Goal: Task Accomplishment & Management: Manage account settings

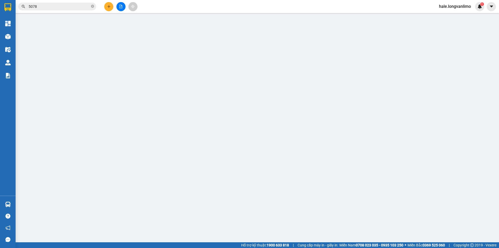
click at [480, 5] on img at bounding box center [480, 6] width 5 height 5
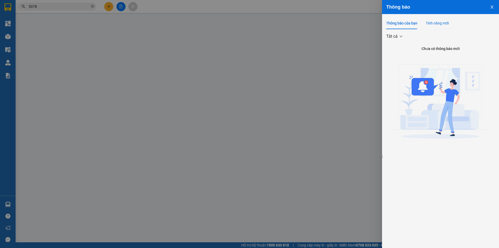
click at [437, 25] on div "Tính năng mới" at bounding box center [437, 23] width 23 height 6
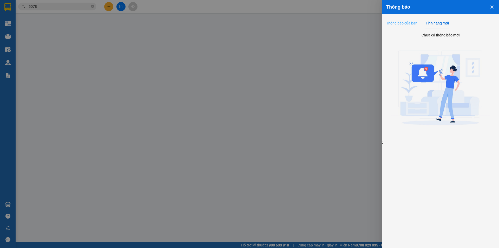
click at [403, 27] on div "Thông báo của bạn" at bounding box center [401, 23] width 31 height 12
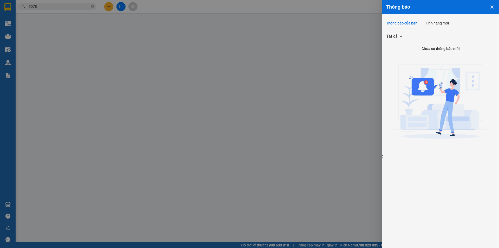
click at [394, 39] on span "Tất cả" at bounding box center [394, 36] width 16 height 8
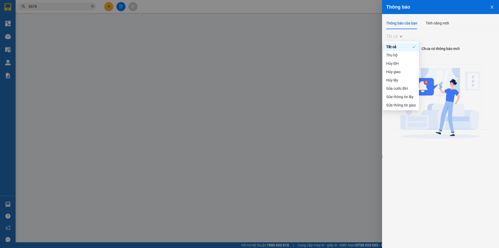
click at [394, 39] on span "Tất cả" at bounding box center [394, 36] width 16 height 8
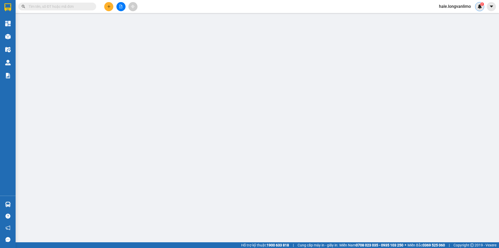
click at [481, 7] on img at bounding box center [480, 6] width 5 height 5
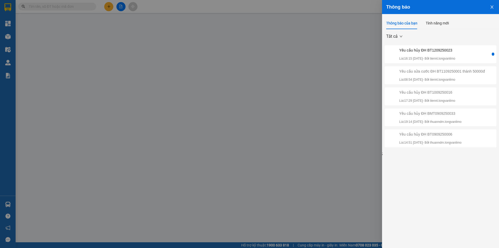
click at [270, 58] on div at bounding box center [249, 124] width 499 height 248
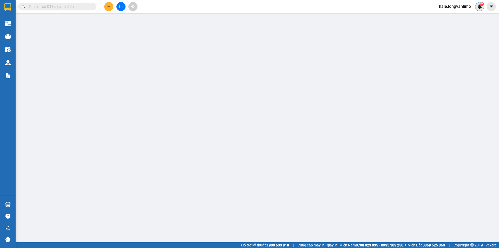
click at [478, 10] on div "2" at bounding box center [479, 6] width 9 height 9
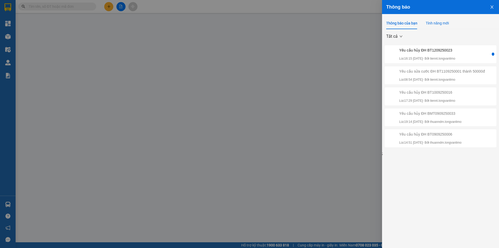
click at [447, 23] on div "Tính năng mới" at bounding box center [437, 23] width 23 height 6
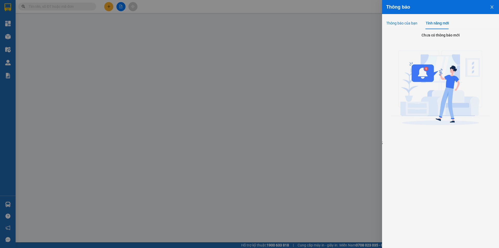
click at [409, 22] on div "Thông báo của bạn" at bounding box center [401, 23] width 31 height 6
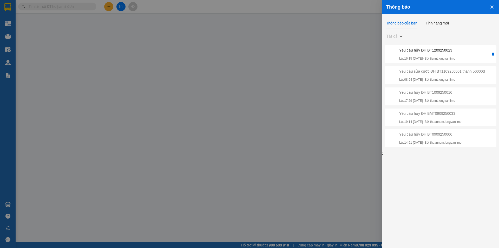
click at [397, 40] on span "Tất cả" at bounding box center [394, 36] width 16 height 8
drag, startPoint x: 102, startPoint y: 54, endPoint x: 143, endPoint y: 49, distance: 41.4
click at [103, 54] on div at bounding box center [249, 124] width 499 height 248
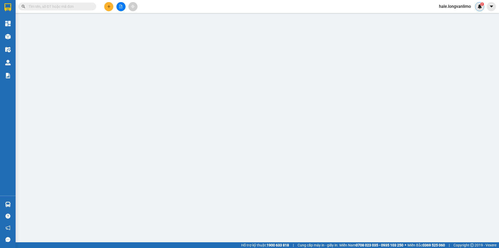
click at [482, 4] on span "2" at bounding box center [482, 4] width 2 height 4
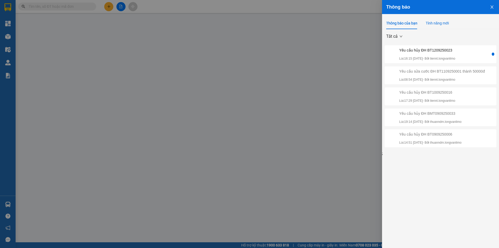
click at [443, 24] on div "Tính năng mới" at bounding box center [437, 23] width 23 height 6
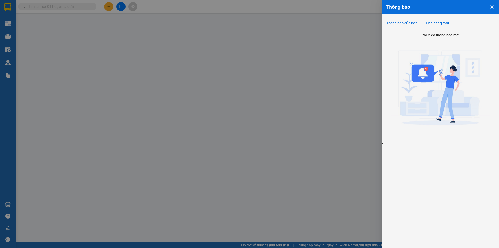
click at [413, 24] on div "Thông báo của bạn" at bounding box center [401, 23] width 31 height 6
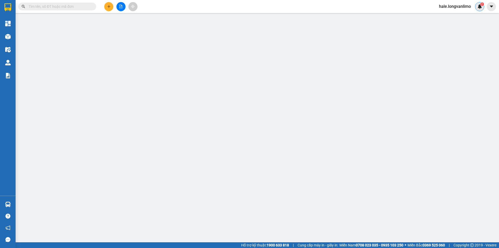
click at [476, 6] on div "2" at bounding box center [479, 6] width 9 height 9
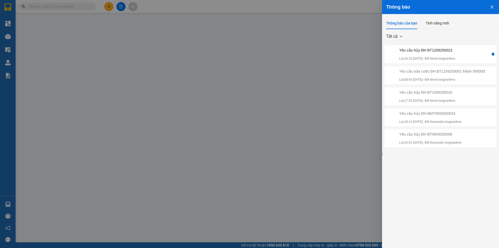
click at [476, 6] on div "Thông báo" at bounding box center [440, 7] width 109 height 6
click at [495, 8] on button "Close" at bounding box center [492, 6] width 14 height 13
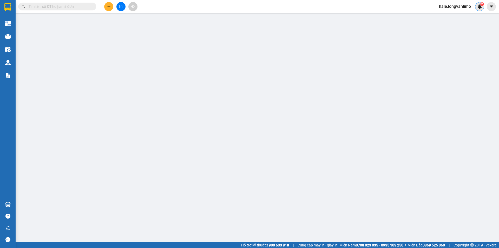
click at [483, 7] on div "2" at bounding box center [479, 6] width 9 height 9
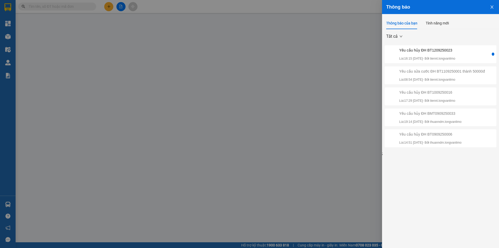
click at [491, 6] on icon "close" at bounding box center [492, 7] width 4 height 4
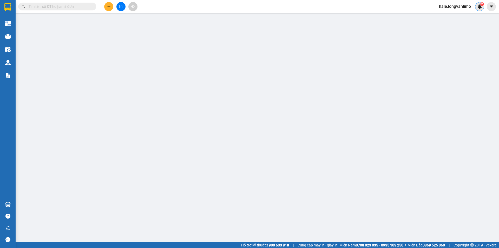
click at [480, 6] on img at bounding box center [480, 6] width 5 height 5
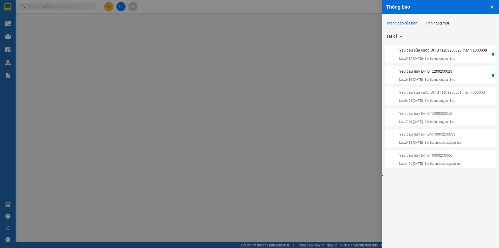
click at [464, 53] on div "Yêu cầu sửa cước ĐH BT1209250023 thành 130000đ Lúc 16:17 12/09/2025 - Bởi tienn…" at bounding box center [443, 54] width 88 height 14
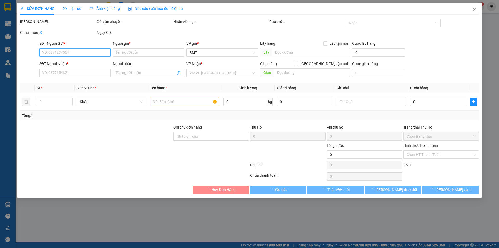
type input "0984751341"
type input "K"
type input "0932427721"
type input "Kha"
type input "120.000"
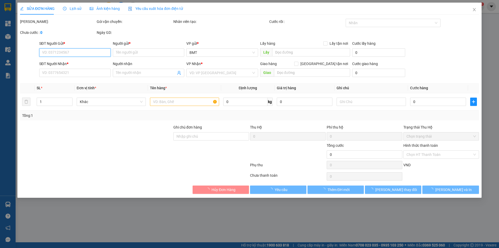
type input "120.000"
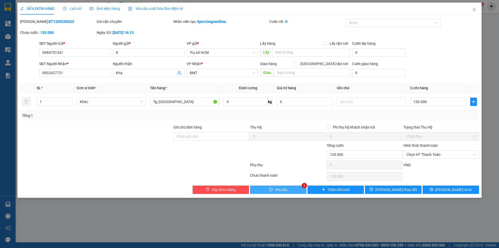
click at [294, 189] on button "Yêu cầu" at bounding box center [278, 189] width 56 height 8
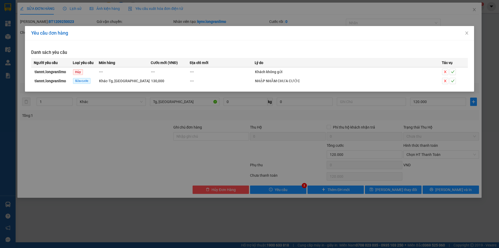
click at [219, 82] on td "---" at bounding box center [222, 80] width 65 height 9
click at [149, 80] on td "Khác - Tg, tx" at bounding box center [125, 80] width 52 height 9
click at [159, 81] on span "130,000" at bounding box center [157, 81] width 13 height 4
click at [109, 80] on span "- Tg, tx" at bounding box center [128, 81] width 42 height 4
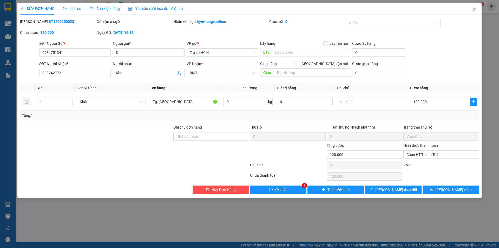
click at [110, 8] on span "Ảnh kiện hàng" at bounding box center [105, 8] width 30 height 4
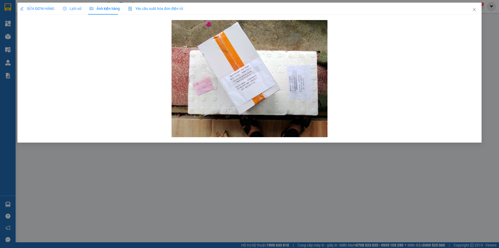
click at [71, 7] on span "Lịch sử" at bounding box center [72, 8] width 18 height 4
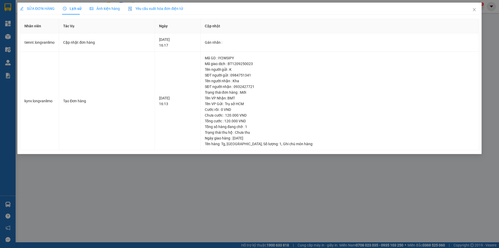
click at [40, 8] on span "SỬA ĐƠN HÀNG" at bounding box center [37, 8] width 35 height 4
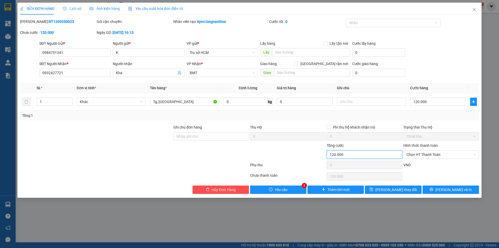
click at [370, 155] on input "120.000" at bounding box center [365, 154] width 76 height 8
click at [278, 187] on span "Yêu cầu" at bounding box center [281, 190] width 13 height 6
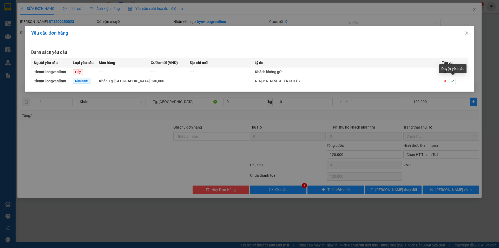
click at [452, 80] on icon "check" at bounding box center [453, 81] width 4 height 4
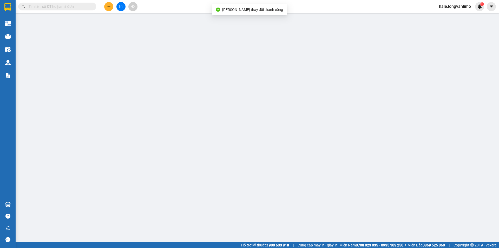
click at [51, 8] on input "text" at bounding box center [59, 7] width 61 height 6
click at [67, 4] on input "text" at bounding box center [59, 7] width 61 height 6
click at [478, 5] on img at bounding box center [480, 6] width 5 height 5
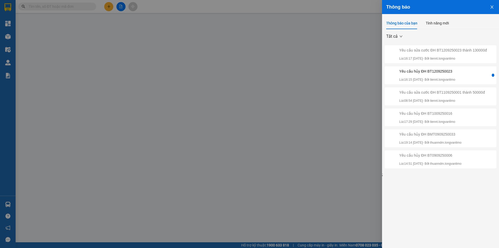
click at [434, 57] on p "Lúc 16:17 12/09/2025 - Bởi tiennt.longvanlimo" at bounding box center [443, 58] width 88 height 5
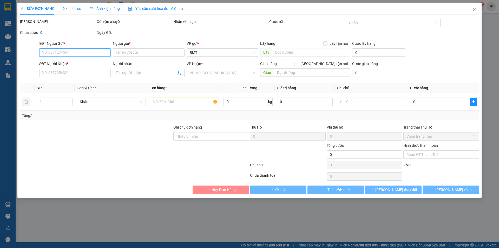
type input "0984751341"
type input "K"
type input "0932427721"
type input "Kha"
type input "130.000"
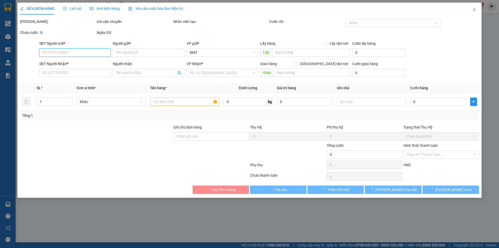
type input "130.000"
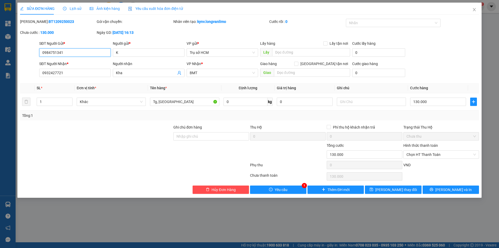
click at [85, 52] on input "0984751341" at bounding box center [74, 52] width 71 height 8
click at [76, 7] on span "Lịch sử" at bounding box center [72, 8] width 18 height 4
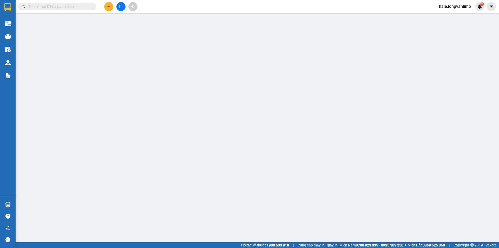
click at [56, 7] on input "text" at bounding box center [59, 7] width 61 height 6
paste input "0984751341"
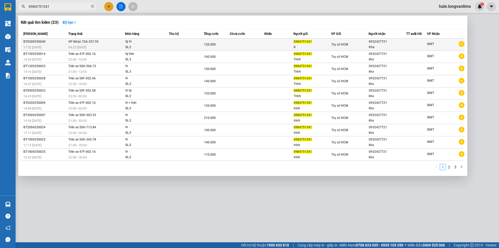
type input "0984751341"
click at [195, 46] on td at bounding box center [186, 44] width 35 height 12
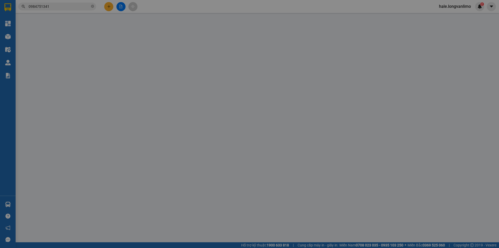
type input "0984751341"
type input "K"
type input "0932427721"
type input "Kha"
type input "120.000"
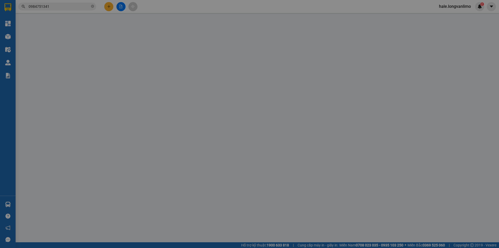
type input "0"
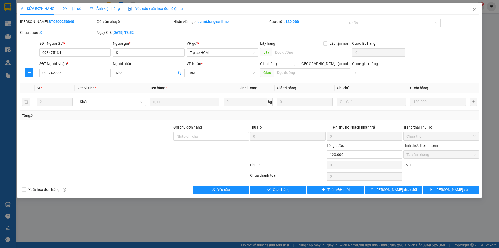
click at [106, 10] on span "Ảnh kiện hàng" at bounding box center [105, 8] width 30 height 4
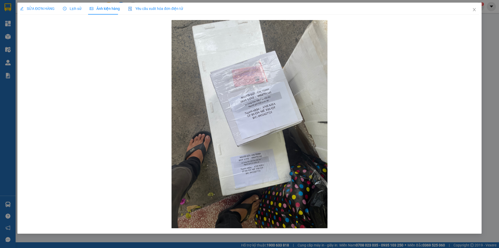
click at [77, 9] on span "Lịch sử" at bounding box center [72, 8] width 18 height 4
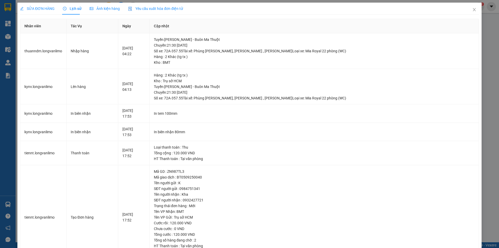
click at [37, 6] on span "SỬA ĐƠN HÀNG" at bounding box center [37, 8] width 35 height 4
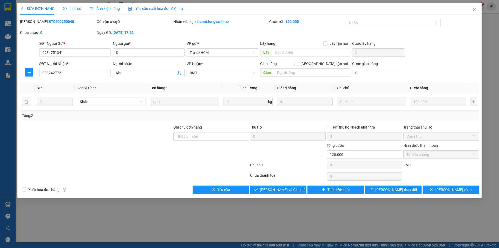
click at [441, 154] on span "Tại văn phòng" at bounding box center [441, 155] width 69 height 8
click at [439, 157] on span "Tại văn phòng" at bounding box center [441, 155] width 69 height 8
click at [475, 9] on icon "close" at bounding box center [474, 10] width 4 height 4
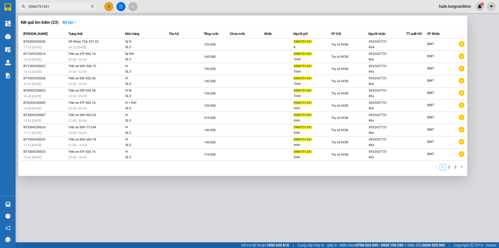
click at [61, 5] on input "0984751341" at bounding box center [59, 7] width 61 height 6
click at [480, 6] on div at bounding box center [249, 124] width 499 height 248
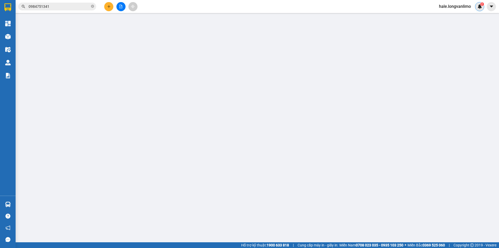
click at [481, 6] on img at bounding box center [480, 6] width 5 height 5
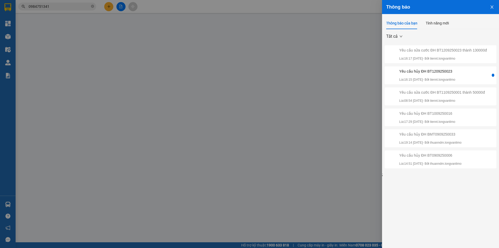
click at [454, 54] on div "Yêu cầu sửa cước ĐH BT1209250023 thành 130000đ Lúc 16:17 12/09/2025 - Bởi tienn…" at bounding box center [443, 54] width 88 height 14
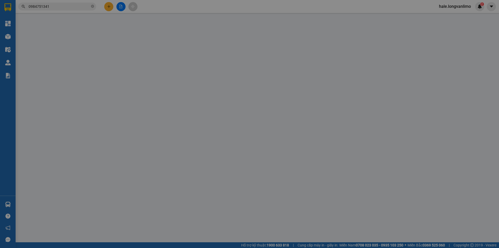
type input "0984751341"
type input "K"
type input "0932427721"
type input "Kha"
type input "130.000"
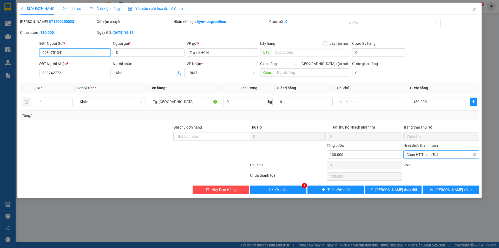
click at [422, 156] on span "Chọn HT Thanh Toán" at bounding box center [441, 155] width 69 height 8
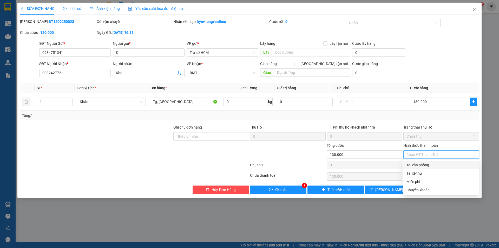
click at [436, 166] on div "Tại văn phòng" at bounding box center [441, 165] width 69 height 6
type input "0"
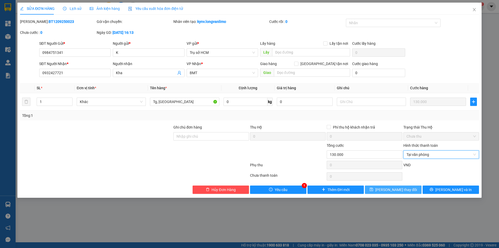
click at [391, 188] on span "[PERSON_NAME] thay đổi" at bounding box center [396, 190] width 42 height 6
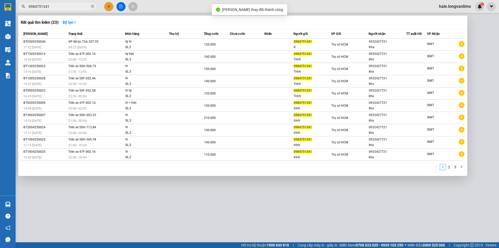
click at [79, 7] on input "0984751341" at bounding box center [59, 7] width 61 height 6
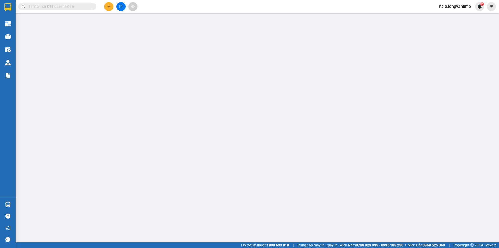
click at [64, 8] on input "text" at bounding box center [59, 7] width 61 height 6
click at [481, 8] on img at bounding box center [480, 6] width 5 height 5
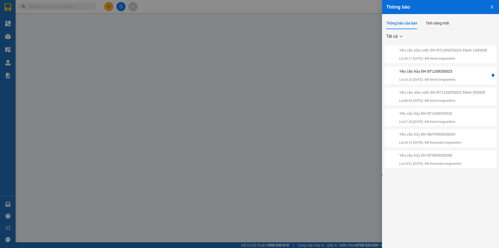
click at [444, 51] on div "Yêu cầu sửa cước ĐH BT1209250023 thành 130000đ" at bounding box center [443, 50] width 88 height 6
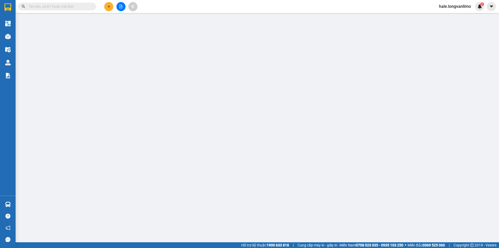
type input "0984751341"
type input "K"
type input "0932427721"
type input "Kha"
type input "130.000"
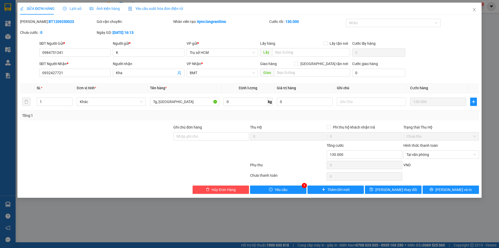
click at [74, 9] on span "Lịch sử" at bounding box center [72, 8] width 18 height 4
